Goal: Complete application form: Complete application form

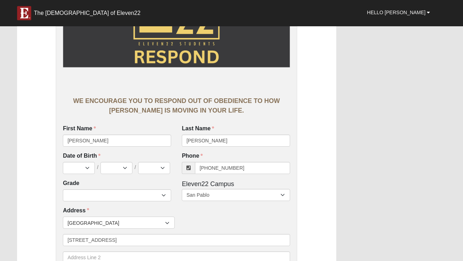
scroll to position [137, 0]
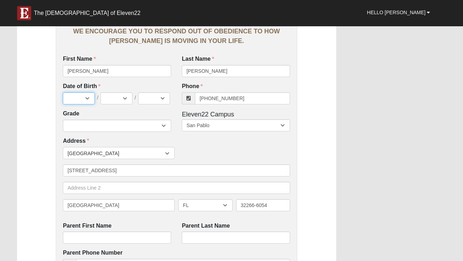
select select "1"
click at [135, 98] on span "/" at bounding box center [134, 98] width 1 height 8
select select "6"
select select "1998"
select select "11"
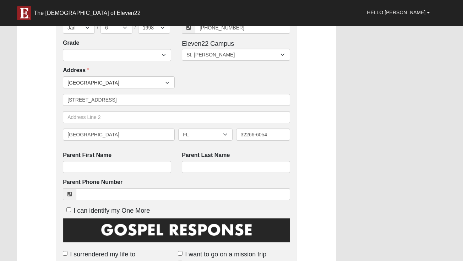
scroll to position [213, 0]
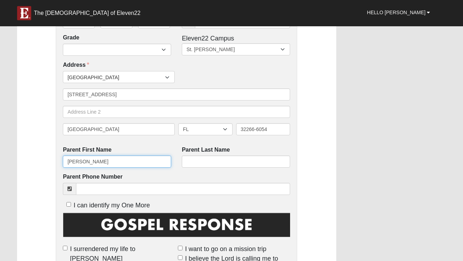
type input "[PERSON_NAME]"
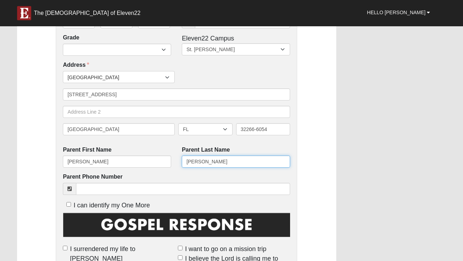
type input "[PERSON_NAME]"
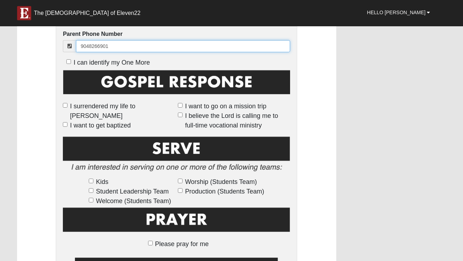
scroll to position [368, 0]
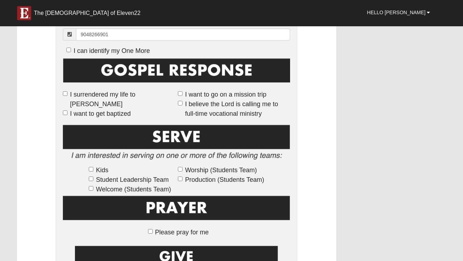
type input "[PHONE_NUMBER]"
click at [66, 92] on input "I surrendered my life to [PERSON_NAME]" at bounding box center [65, 93] width 5 height 5
checkbox input "true"
click at [65, 110] on input "I want to get baptized" at bounding box center [65, 112] width 5 height 5
checkbox input "true"
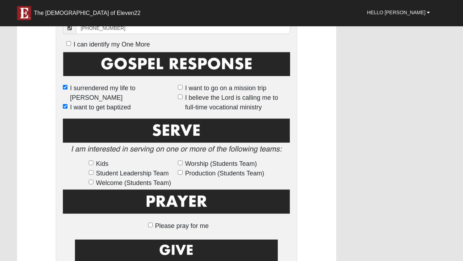
scroll to position [375, 0]
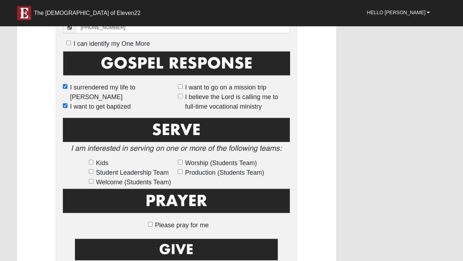
click at [178, 89] on input "I want to go on a mission trip" at bounding box center [180, 86] width 5 height 5
checkbox input "true"
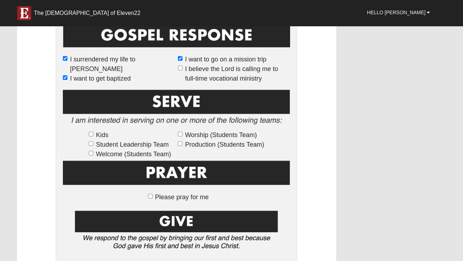
scroll to position [406, 0]
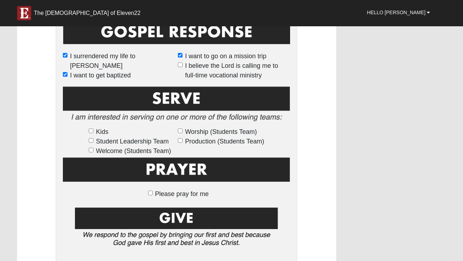
click at [92, 138] on input "Student Leadership Team" at bounding box center [91, 140] width 5 height 5
checkbox input "true"
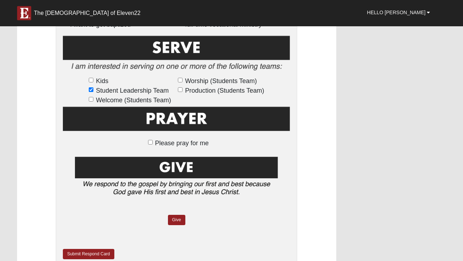
scroll to position [468, 0]
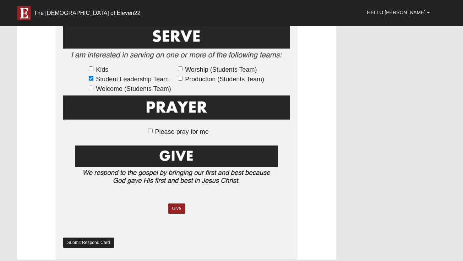
click at [72, 242] on link "Submit Respond Card" at bounding box center [88, 242] width 51 height 10
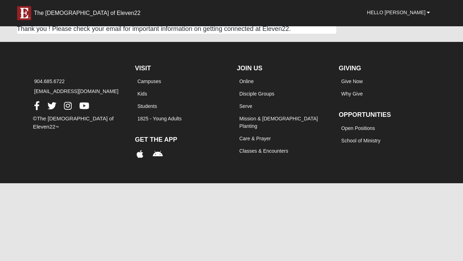
scroll to position [0, 0]
